Goal: Task Accomplishment & Management: Use online tool/utility

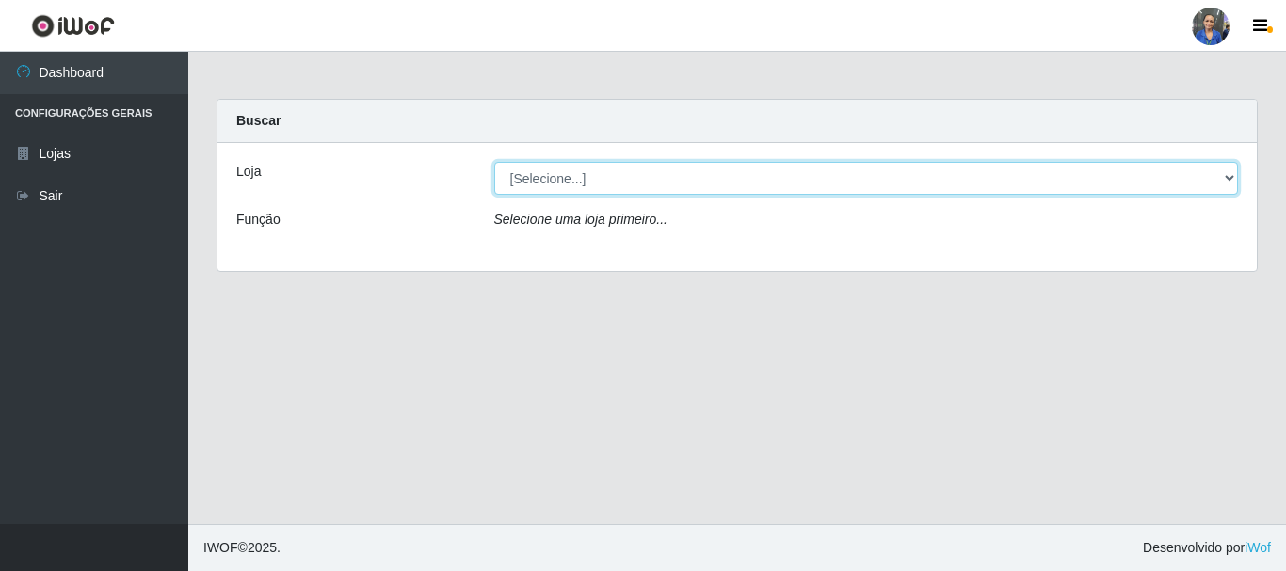
click at [1233, 174] on select "[Selecione...] SuperFácil Atacado - Rodoviária" at bounding box center [866, 178] width 745 height 33
select select "400"
click at [494, 162] on select "[Selecione...] SuperFácil Atacado - Rodoviária" at bounding box center [866, 178] width 745 height 33
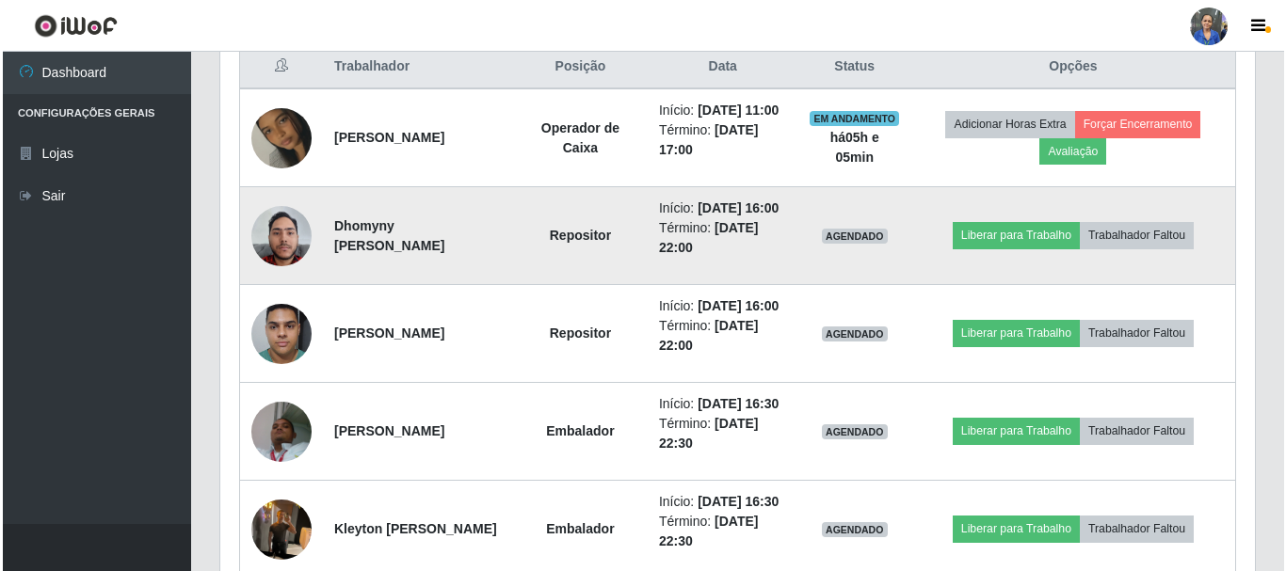
scroll to position [659, 0]
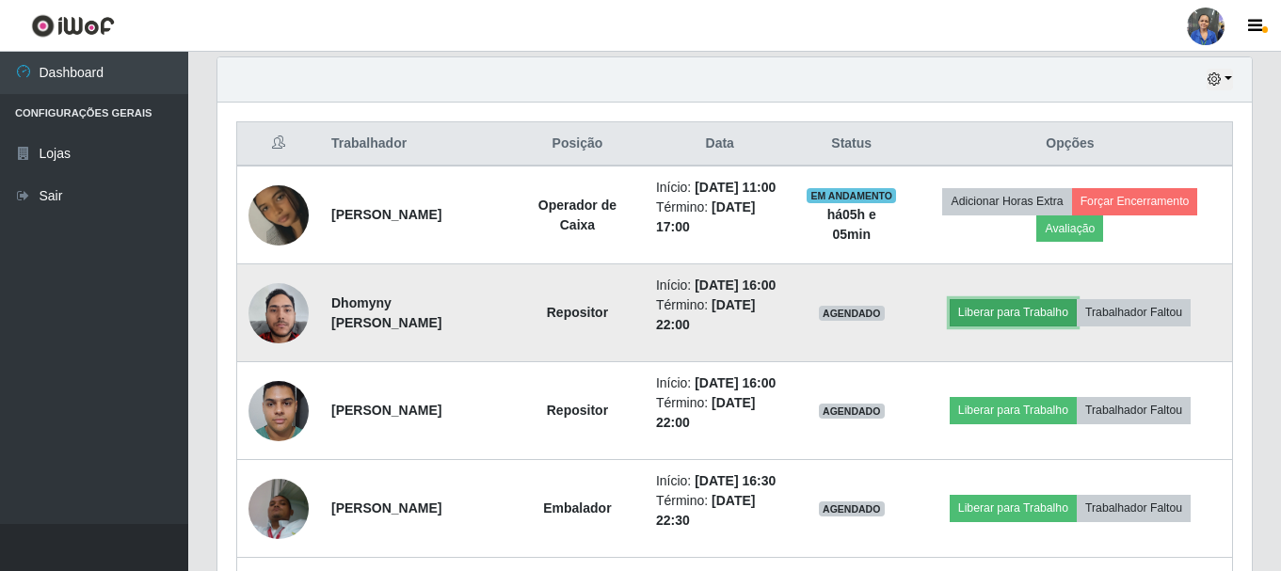
click at [981, 326] on button "Liberar para Trabalho" at bounding box center [1013, 312] width 127 height 26
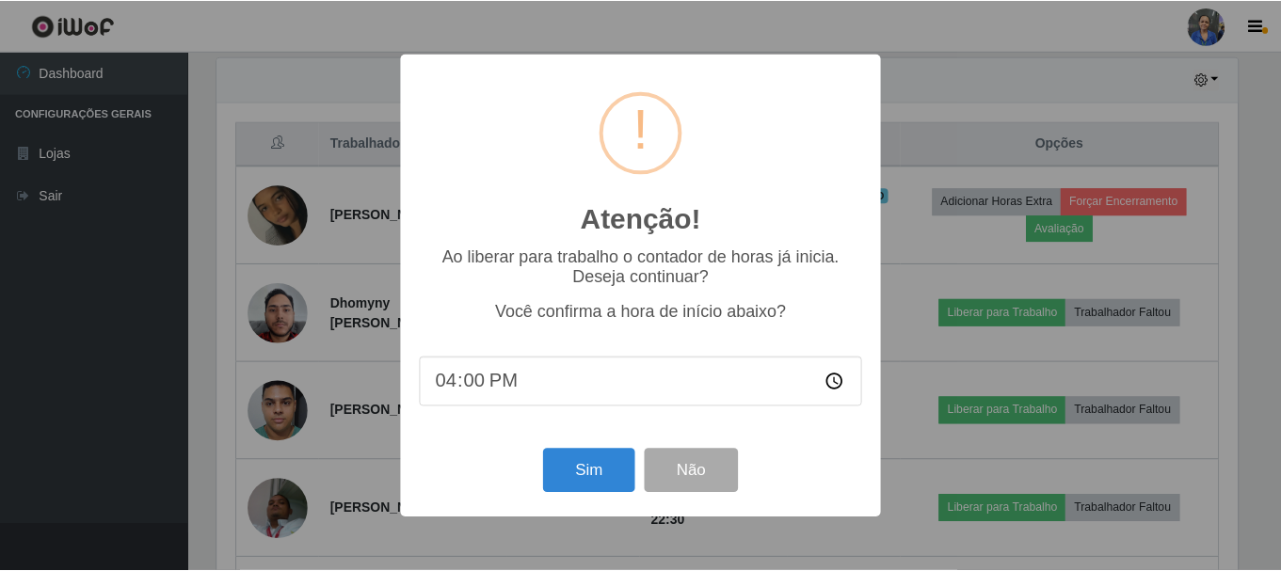
scroll to position [391, 1025]
click at [619, 451] on div "Sim Não" at bounding box center [643, 471] width 444 height 54
click at [613, 473] on button "Sim" at bounding box center [590, 471] width 91 height 44
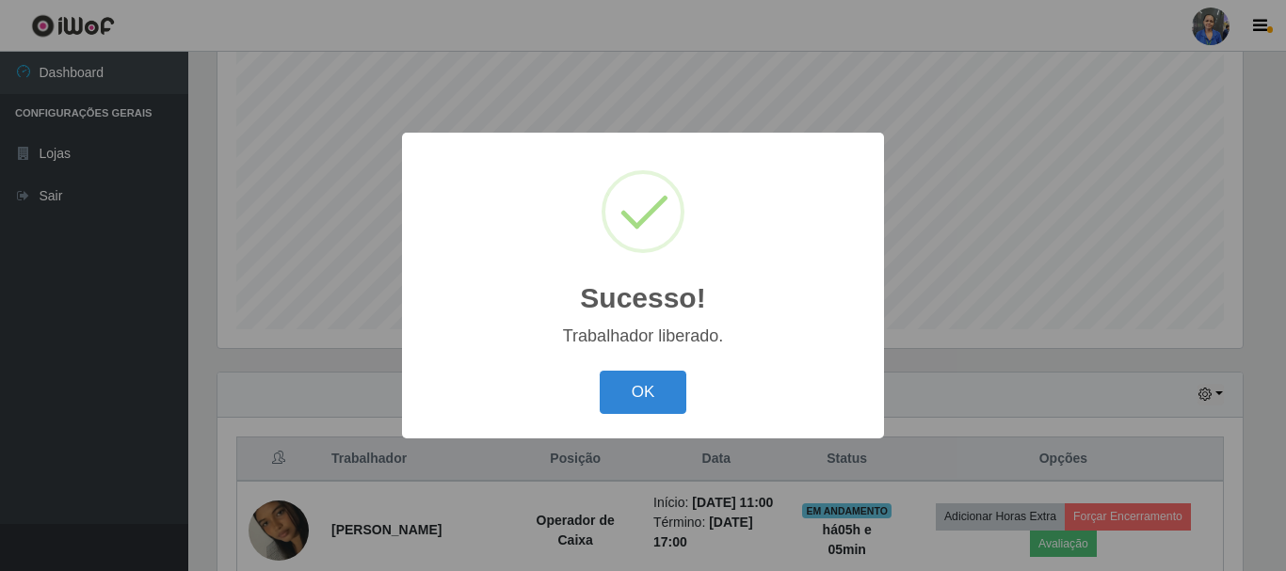
click at [640, 365] on div "Sucesso! × Trabalhador liberado. OK Cancel" at bounding box center [643, 285] width 482 height 305
click at [641, 388] on button "OK" at bounding box center [644, 393] width 88 height 44
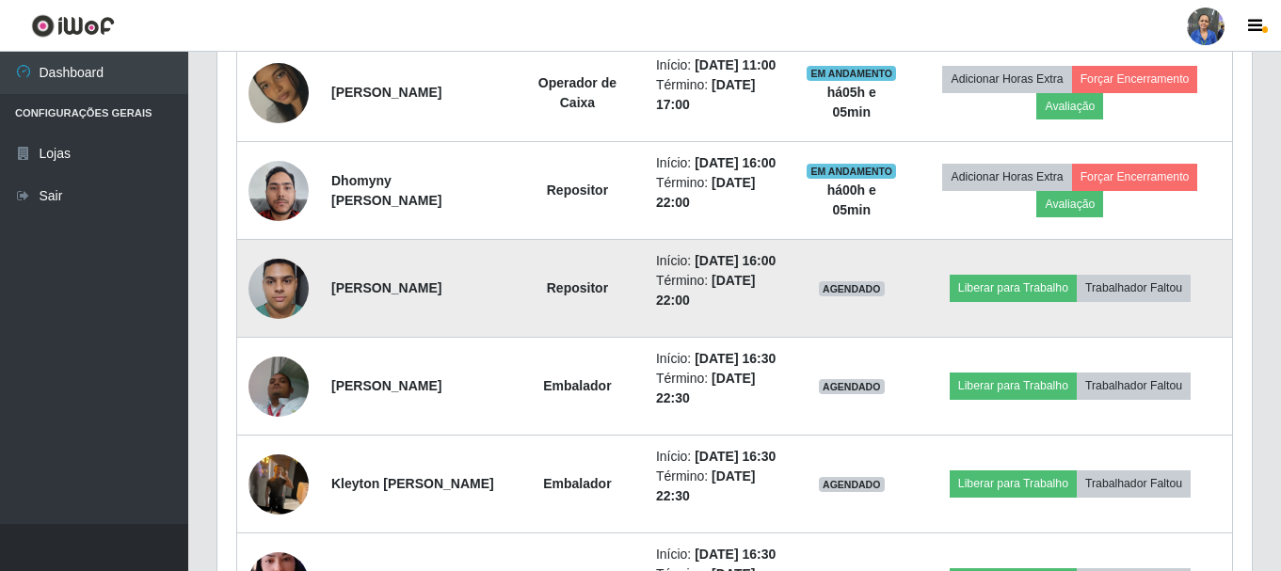
scroll to position [814, 0]
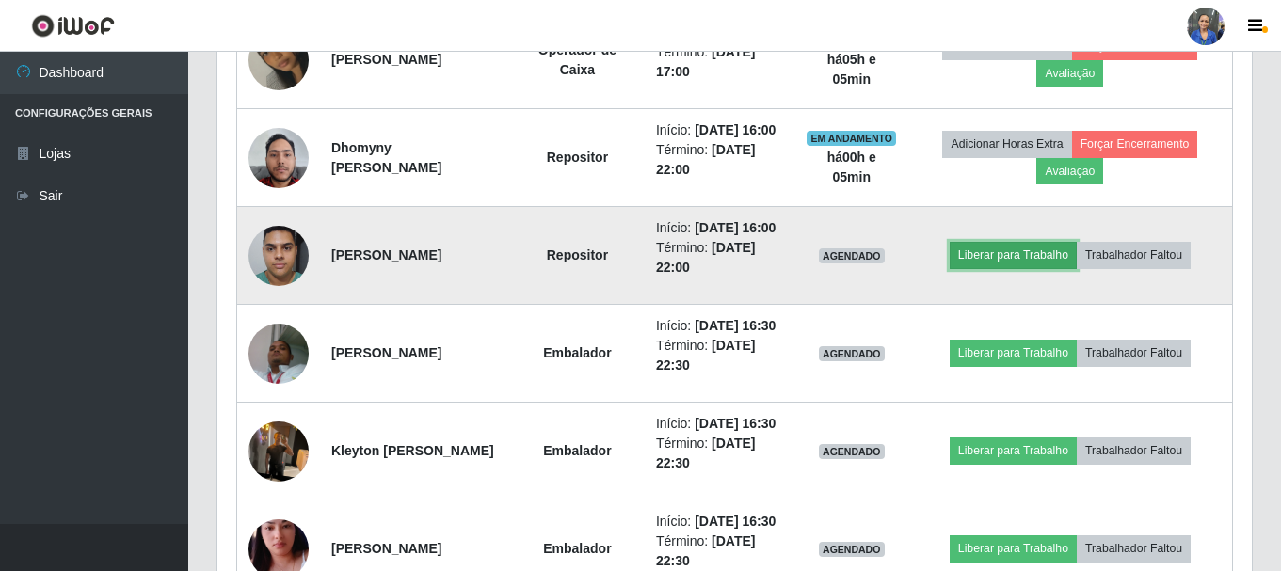
click at [1019, 268] on button "Liberar para Trabalho" at bounding box center [1013, 255] width 127 height 26
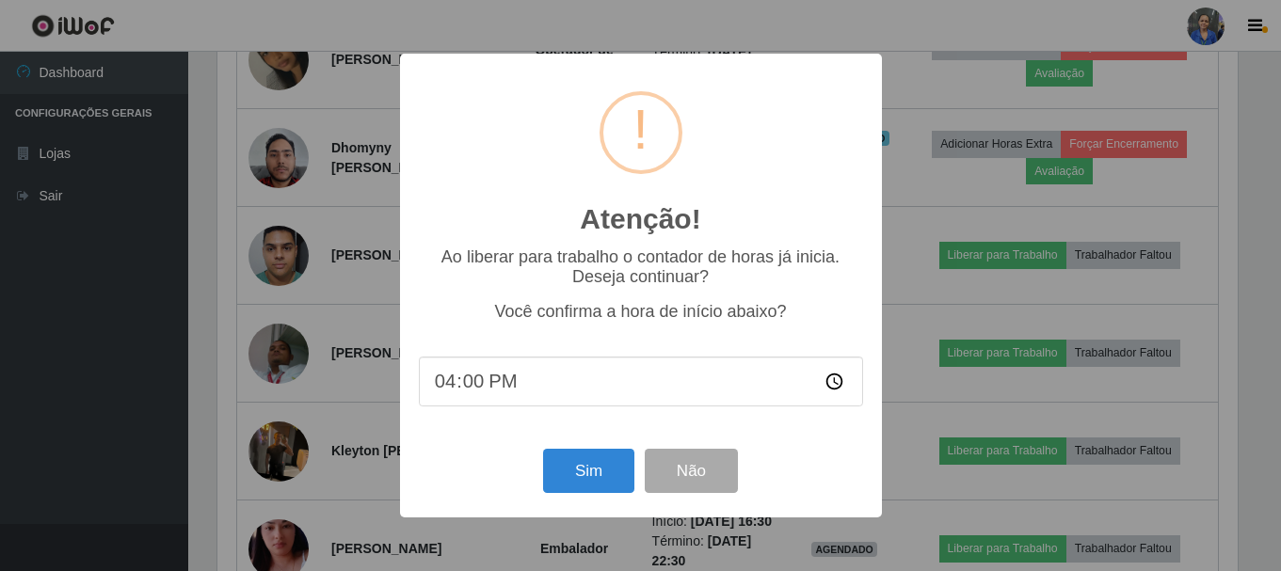
scroll to position [391, 1025]
click at [588, 487] on button "Sim" at bounding box center [590, 471] width 91 height 44
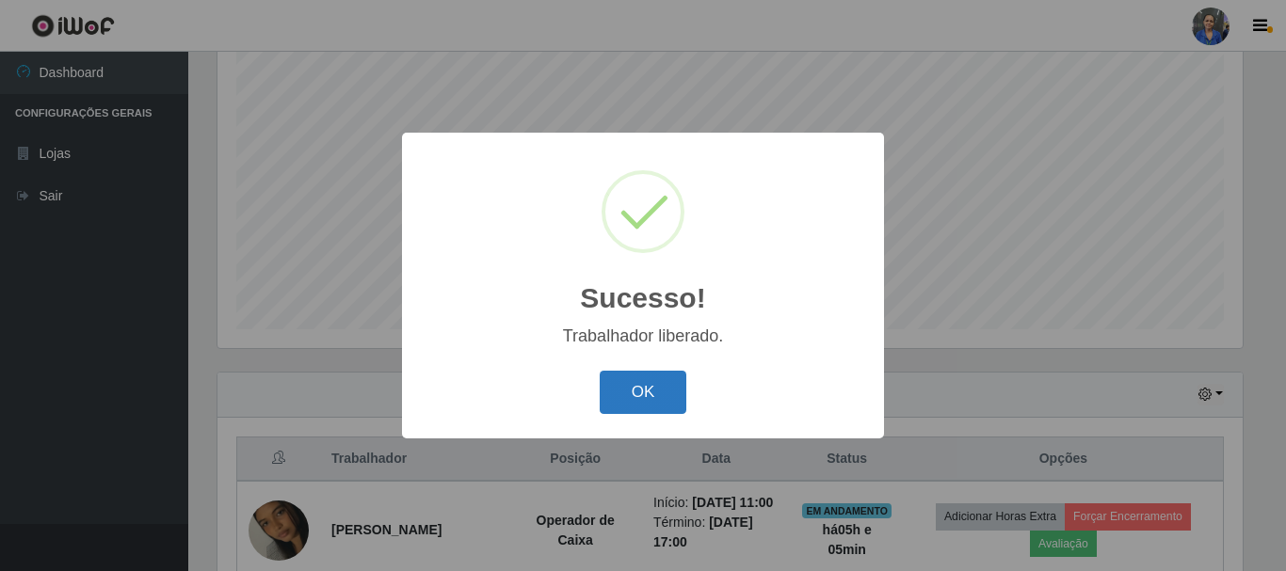
click at [620, 390] on button "OK" at bounding box center [644, 393] width 88 height 44
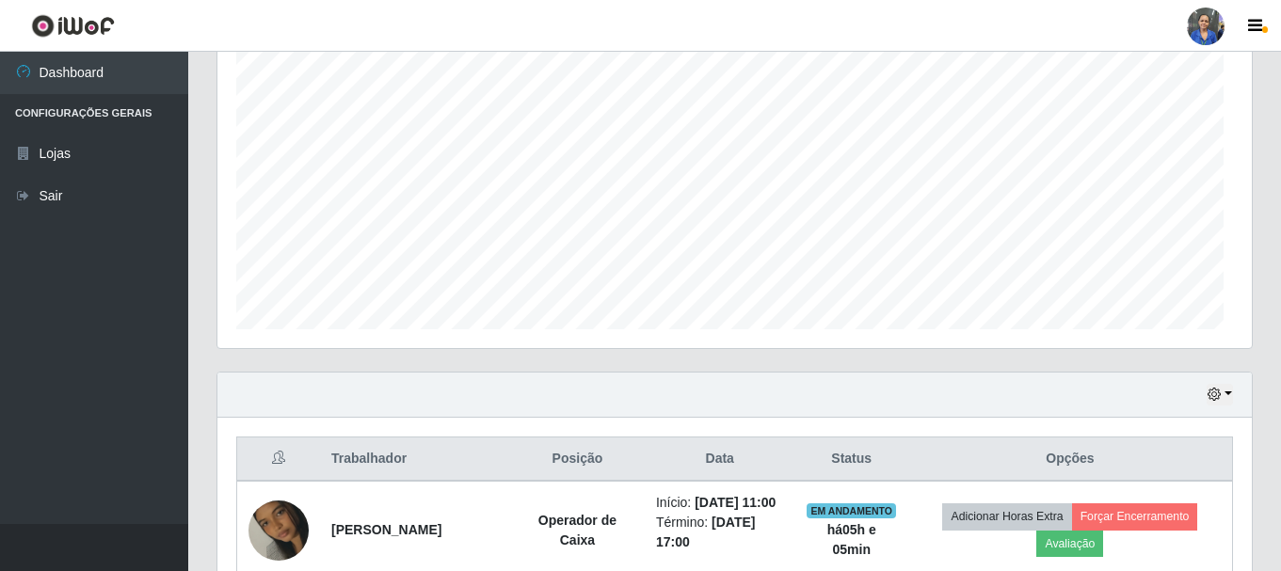
scroll to position [391, 1035]
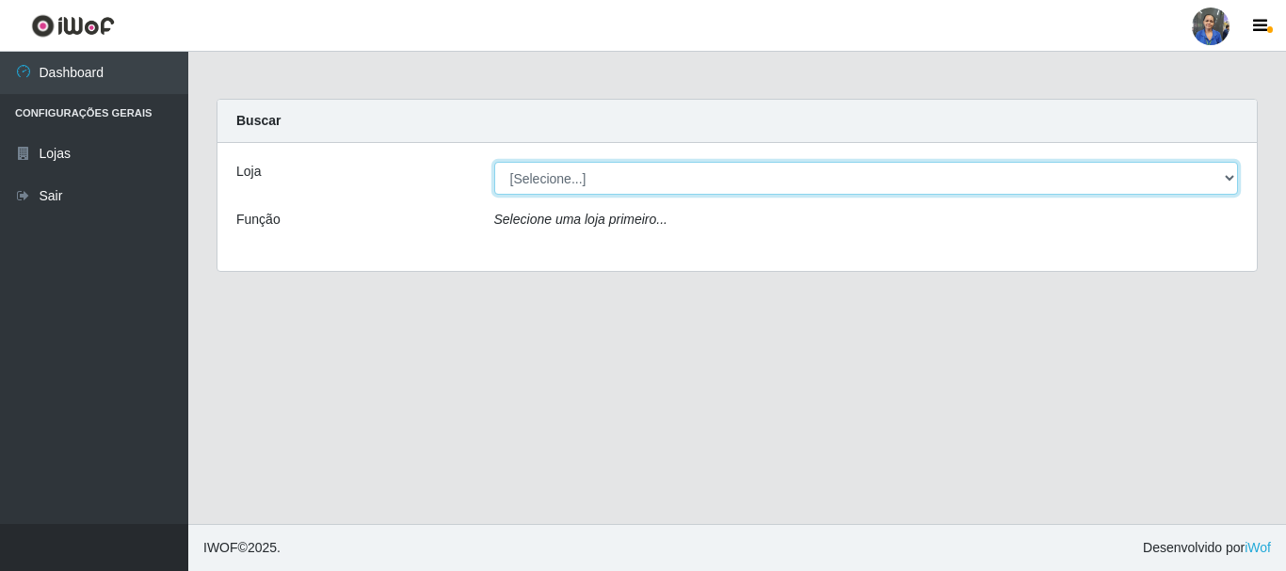
click at [795, 185] on select "[Selecione...] SuperFácil Atacado - Rodoviária" at bounding box center [866, 178] width 745 height 33
select select "400"
click at [494, 162] on select "[Selecione...] SuperFácil Atacado - Rodoviária" at bounding box center [866, 178] width 745 height 33
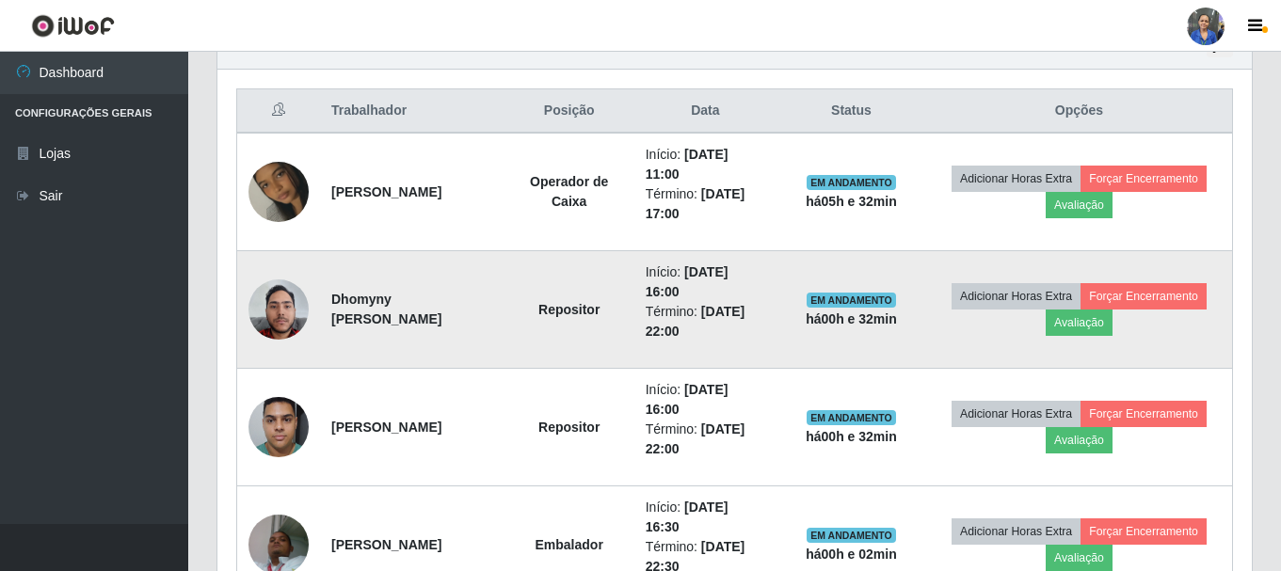
scroll to position [659, 0]
